Goal: Subscribe to service/newsletter

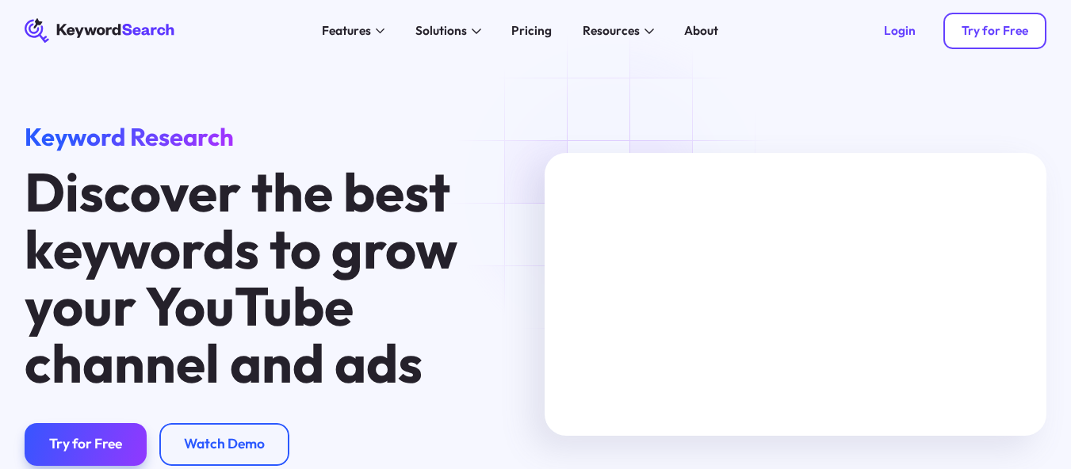
click at [999, 33] on div "Try for Free" at bounding box center [995, 30] width 67 height 15
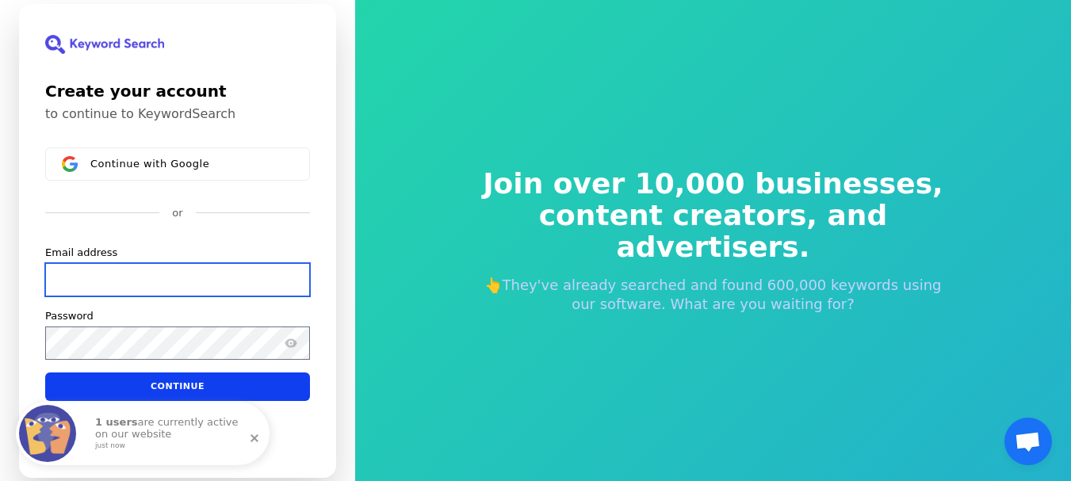
click at [160, 277] on input "Email address" at bounding box center [177, 278] width 265 height 33
paste input "[EMAIL_ADDRESS][DOMAIN_NAME]"
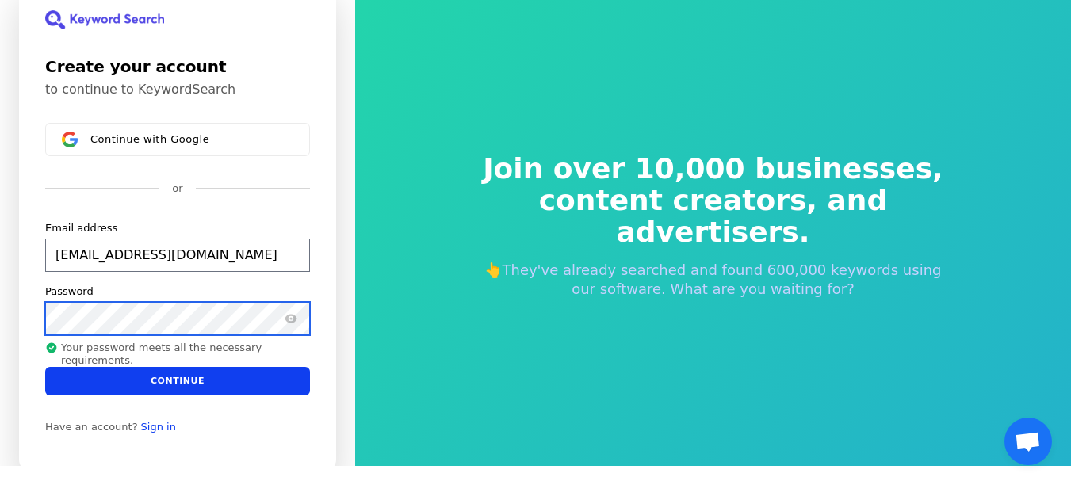
scroll to position [19, 0]
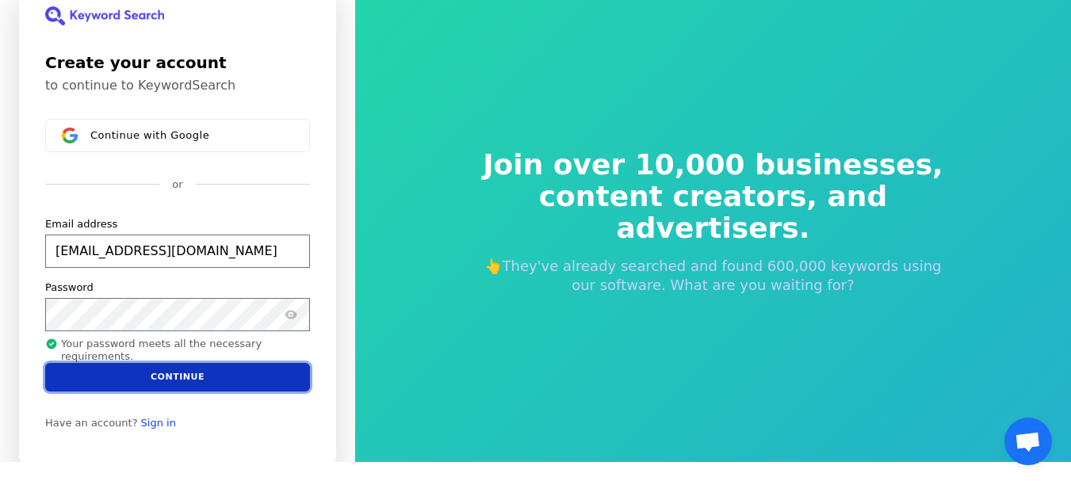
click at [159, 381] on button "Continue" at bounding box center [177, 376] width 265 height 29
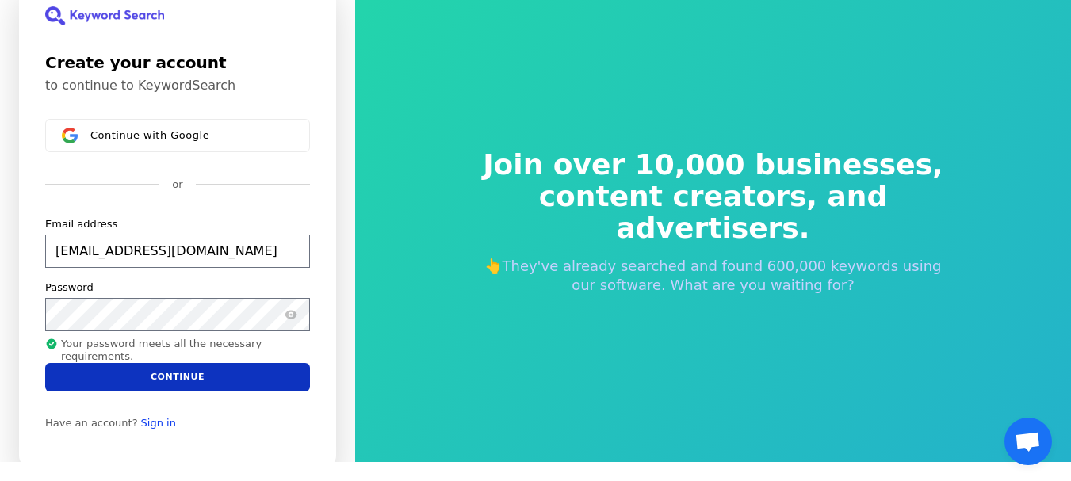
type input "[EMAIL_ADDRESS][DOMAIN_NAME]"
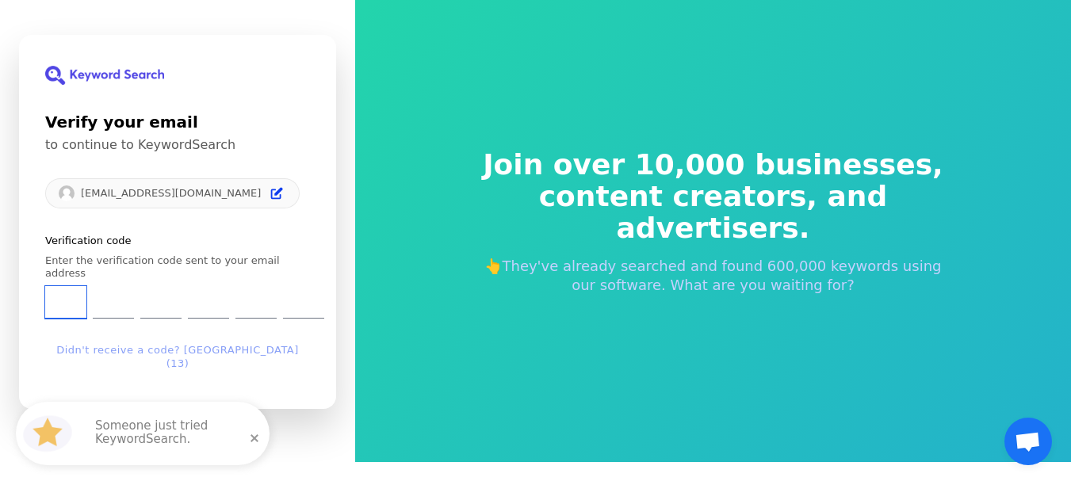
type input "1"
type input "9"
type input "2"
type input "5"
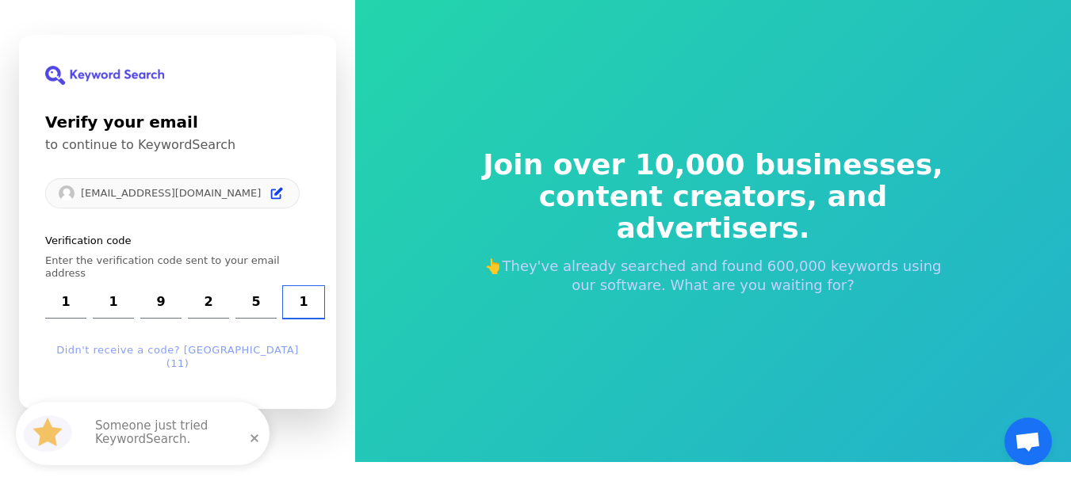
type input "1"
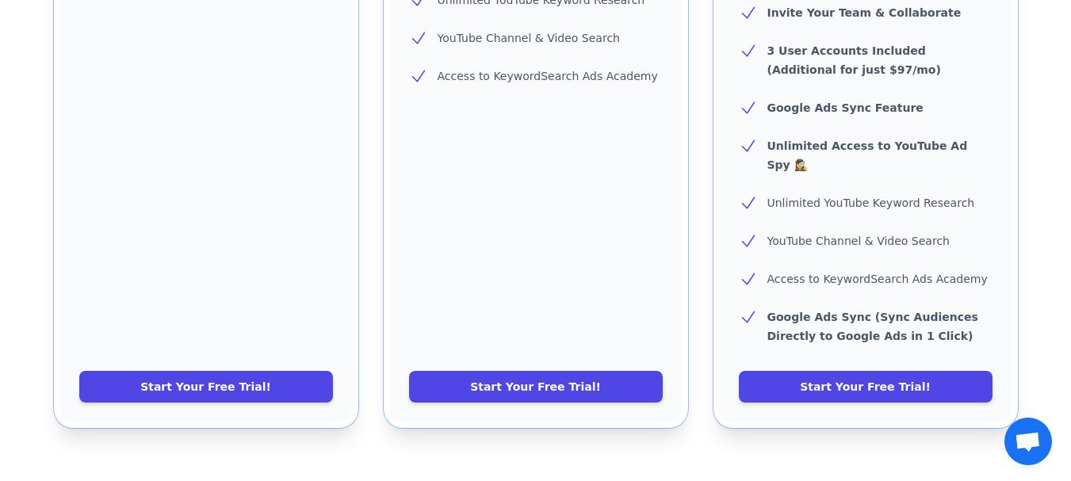
scroll to position [761, 0]
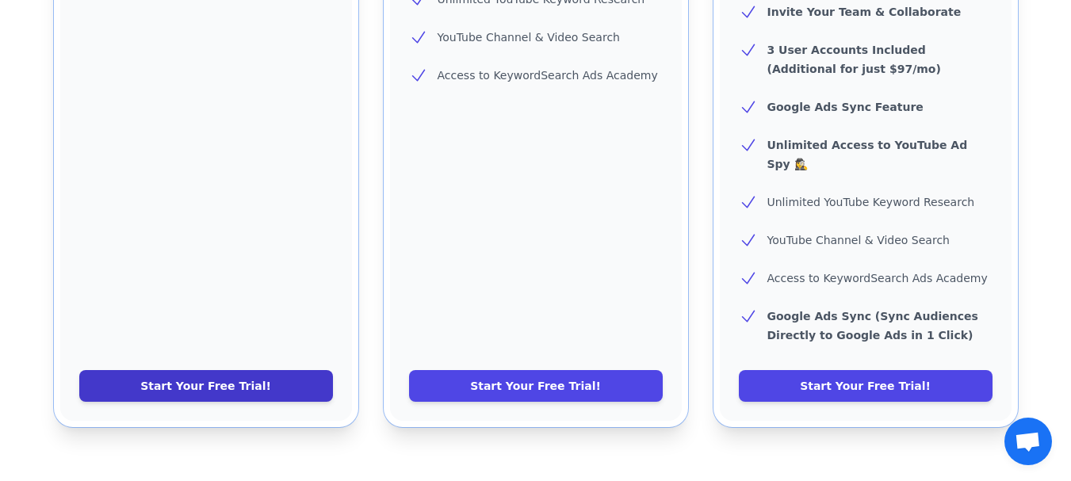
click at [228, 370] on link "Start Your Free Trial!" at bounding box center [206, 386] width 254 height 32
